Goal: Answer question/provide support: Share knowledge or assist other users

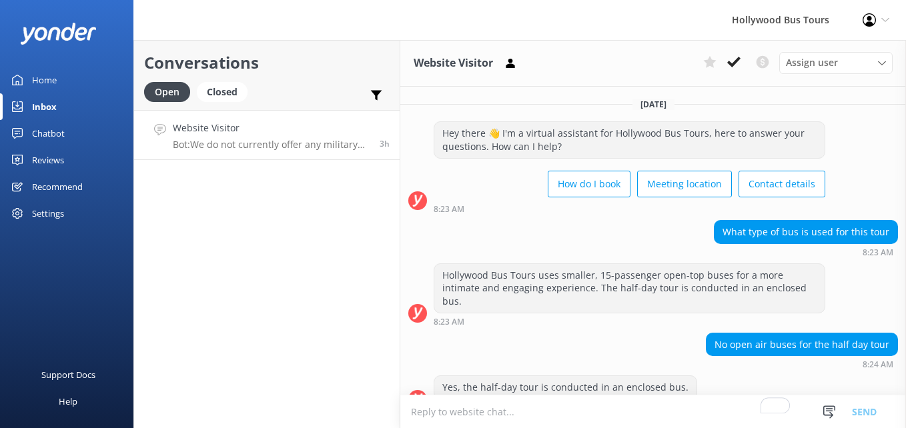
scroll to position [237, 0]
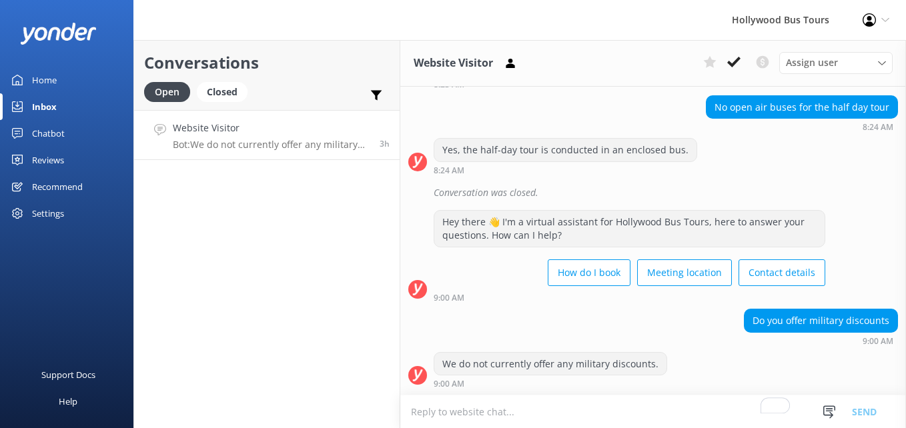
click at [54, 103] on div "Inbox" at bounding box center [44, 106] width 25 height 27
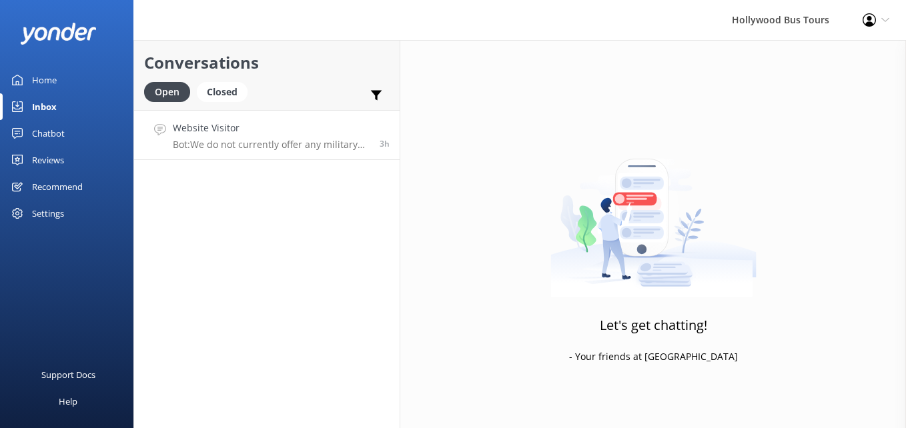
click at [334, 135] on h4 "Website Visitor" at bounding box center [271, 128] width 197 height 15
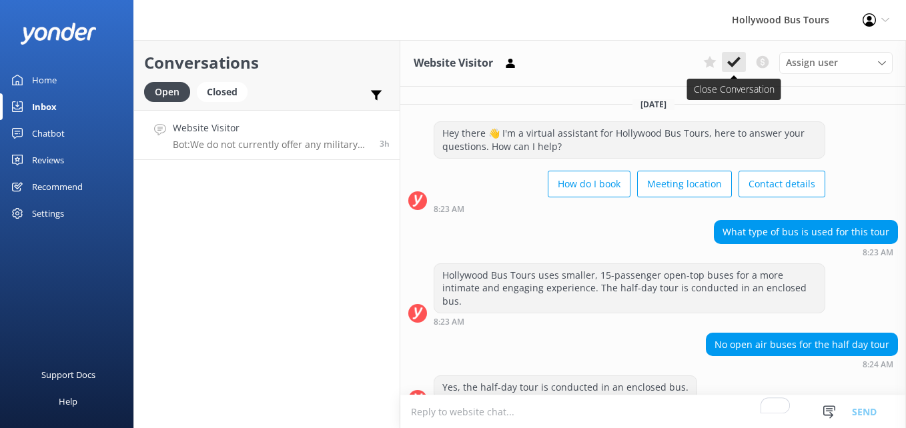
click at [736, 70] on button at bounding box center [734, 62] width 24 height 20
